Goal: Navigation & Orientation: Find specific page/section

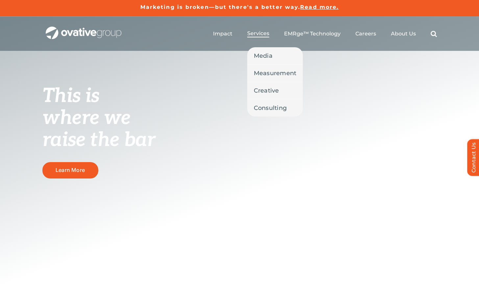
click at [262, 35] on span "Services" at bounding box center [258, 33] width 22 height 7
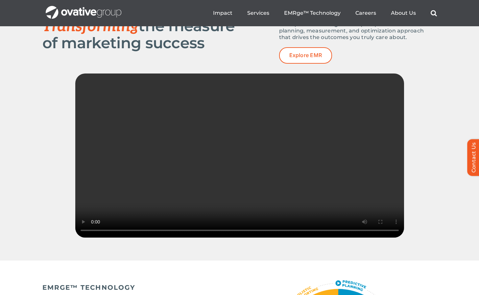
scroll to position [912, 0]
